Goal: Navigation & Orientation: Understand site structure

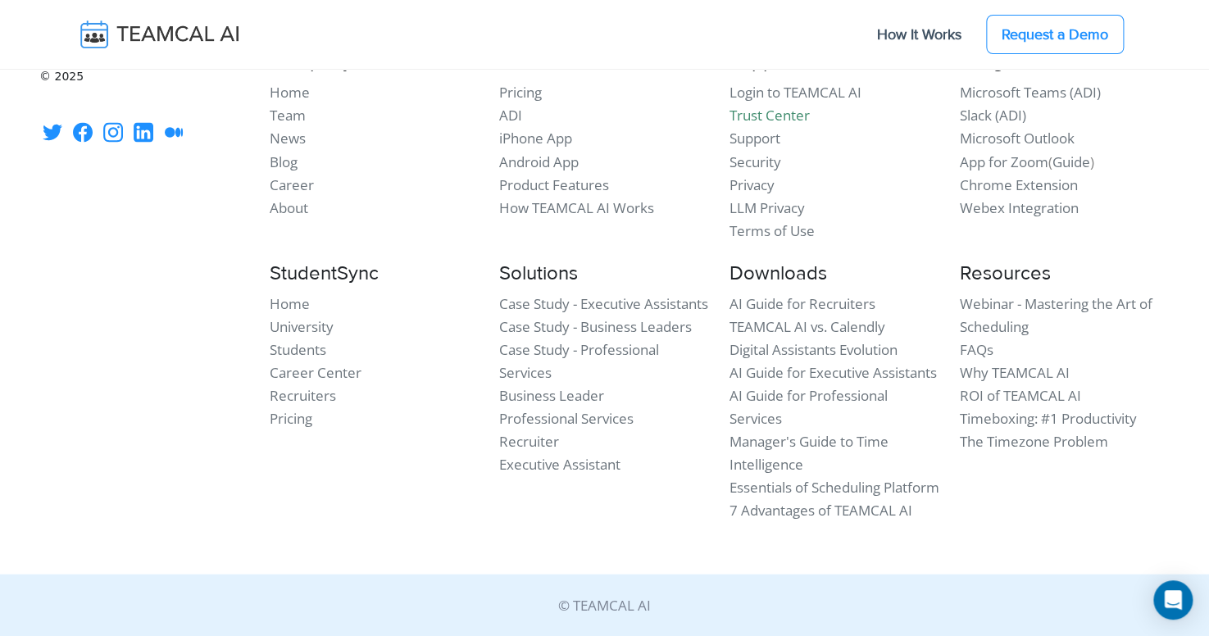
scroll to position [15000, 0]
click at [302, 125] on link "Team" at bounding box center [288, 115] width 36 height 19
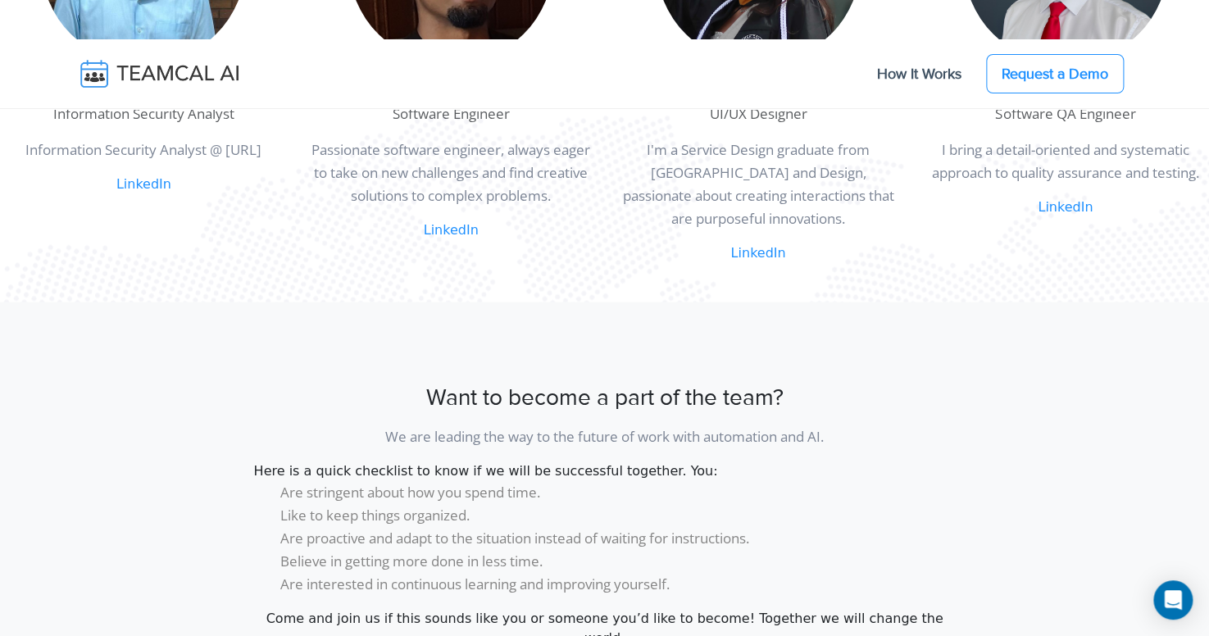
scroll to position [1055, 0]
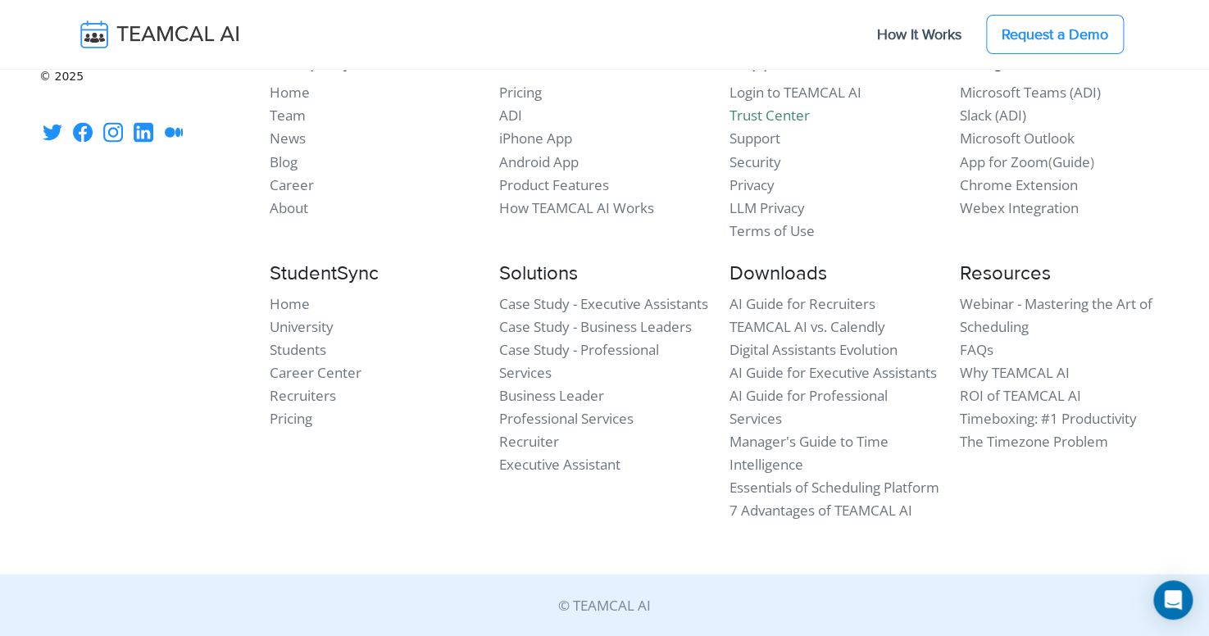
scroll to position [15137, 0]
click at [298, 125] on link "Team" at bounding box center [288, 115] width 36 height 19
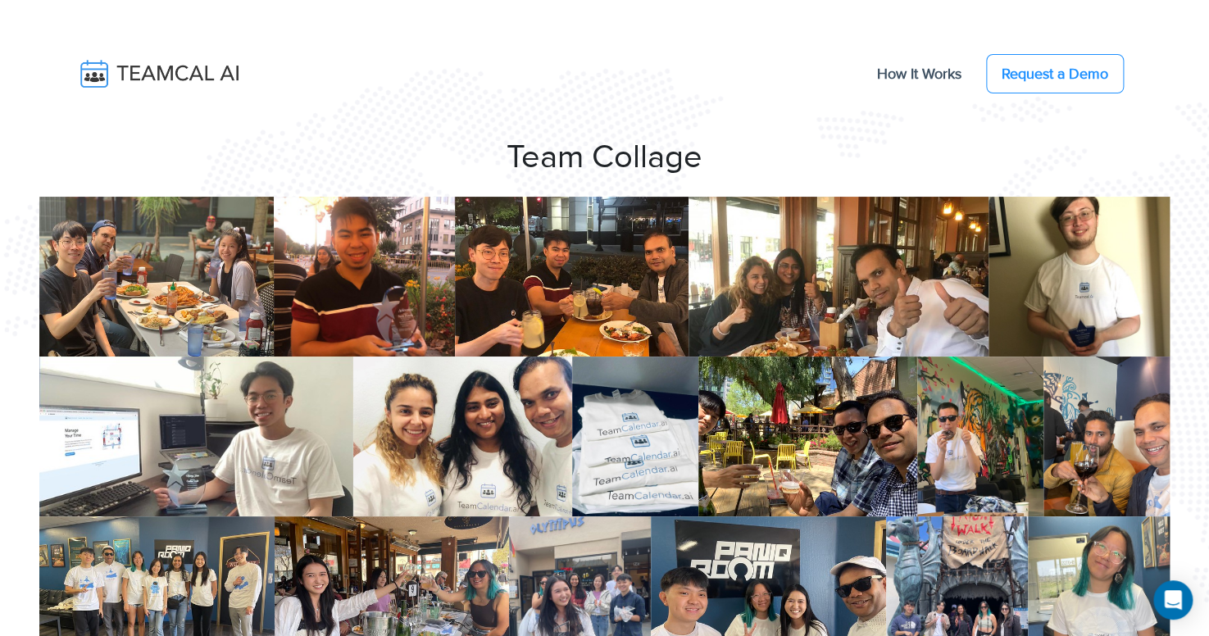
click at [193, 80] on img at bounding box center [171, 74] width 195 height 34
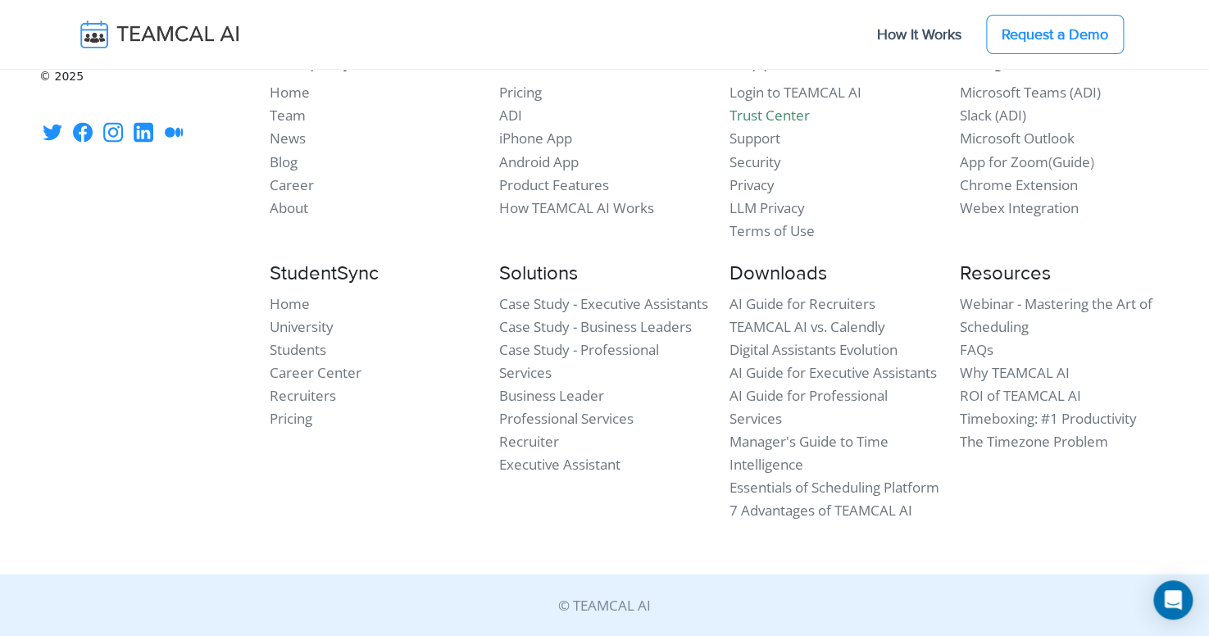
scroll to position [15172, 0]
click at [604, 312] on link "Case Study - Executive Assistants" at bounding box center [603, 303] width 209 height 19
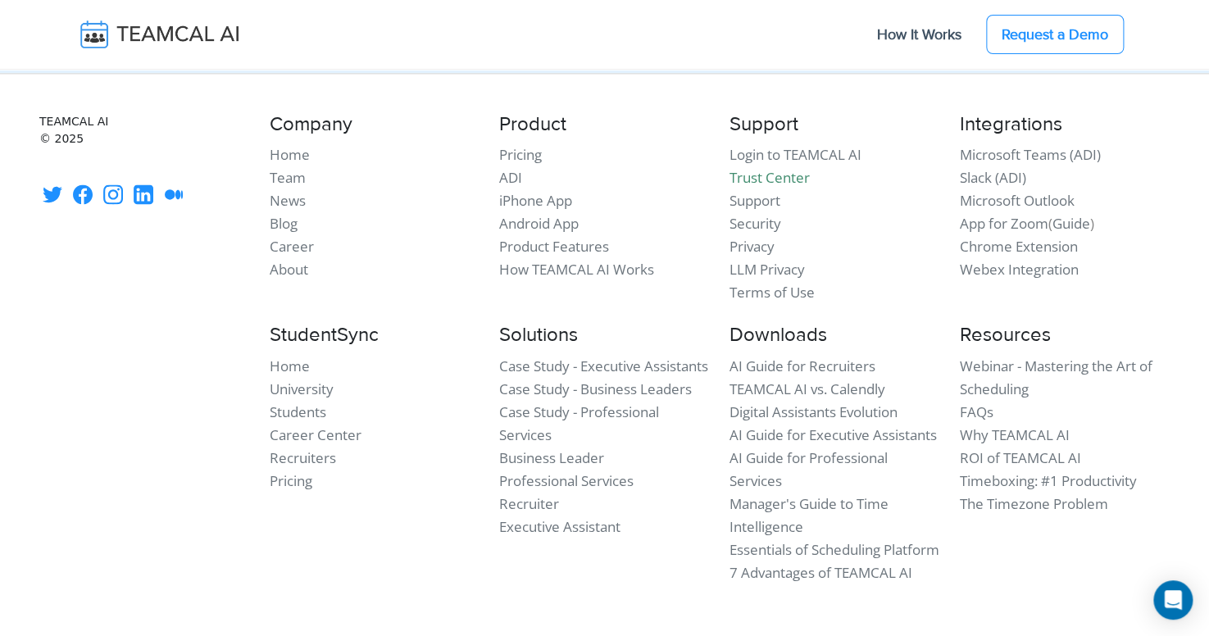
scroll to position [12564, 0]
click at [851, 494] on link "Manager's Guide to Time Intelligence" at bounding box center [809, 515] width 159 height 42
click at [982, 402] on link "FAQs" at bounding box center [976, 411] width 34 height 19
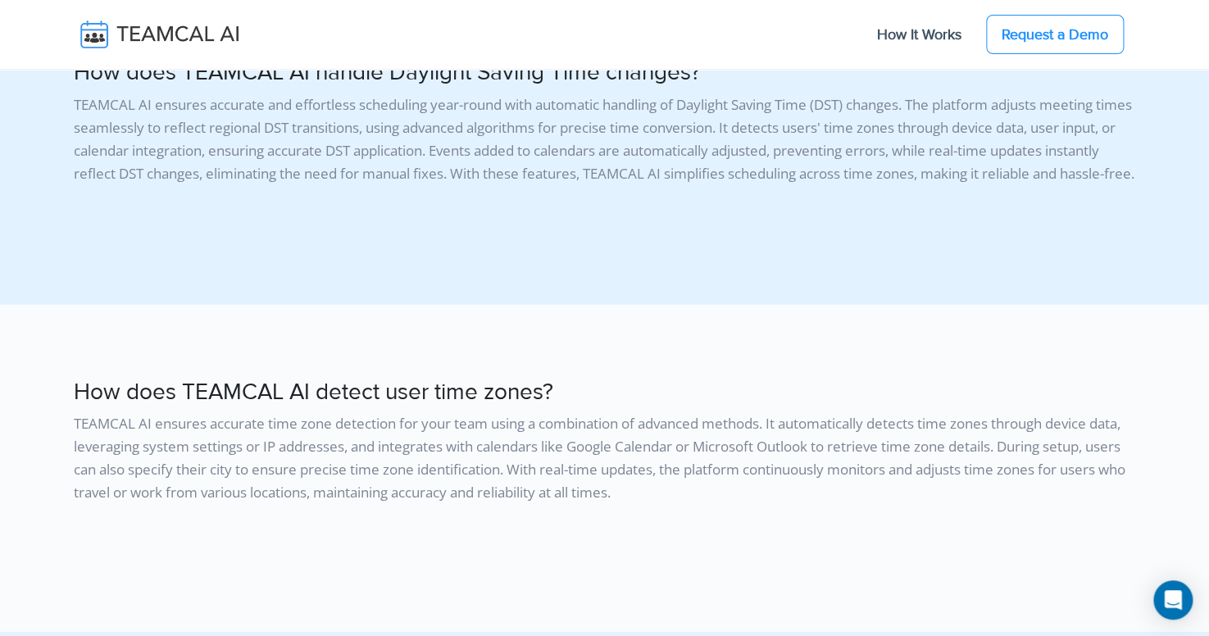
scroll to position [4886, 0]
